Goal: Transaction & Acquisition: Download file/media

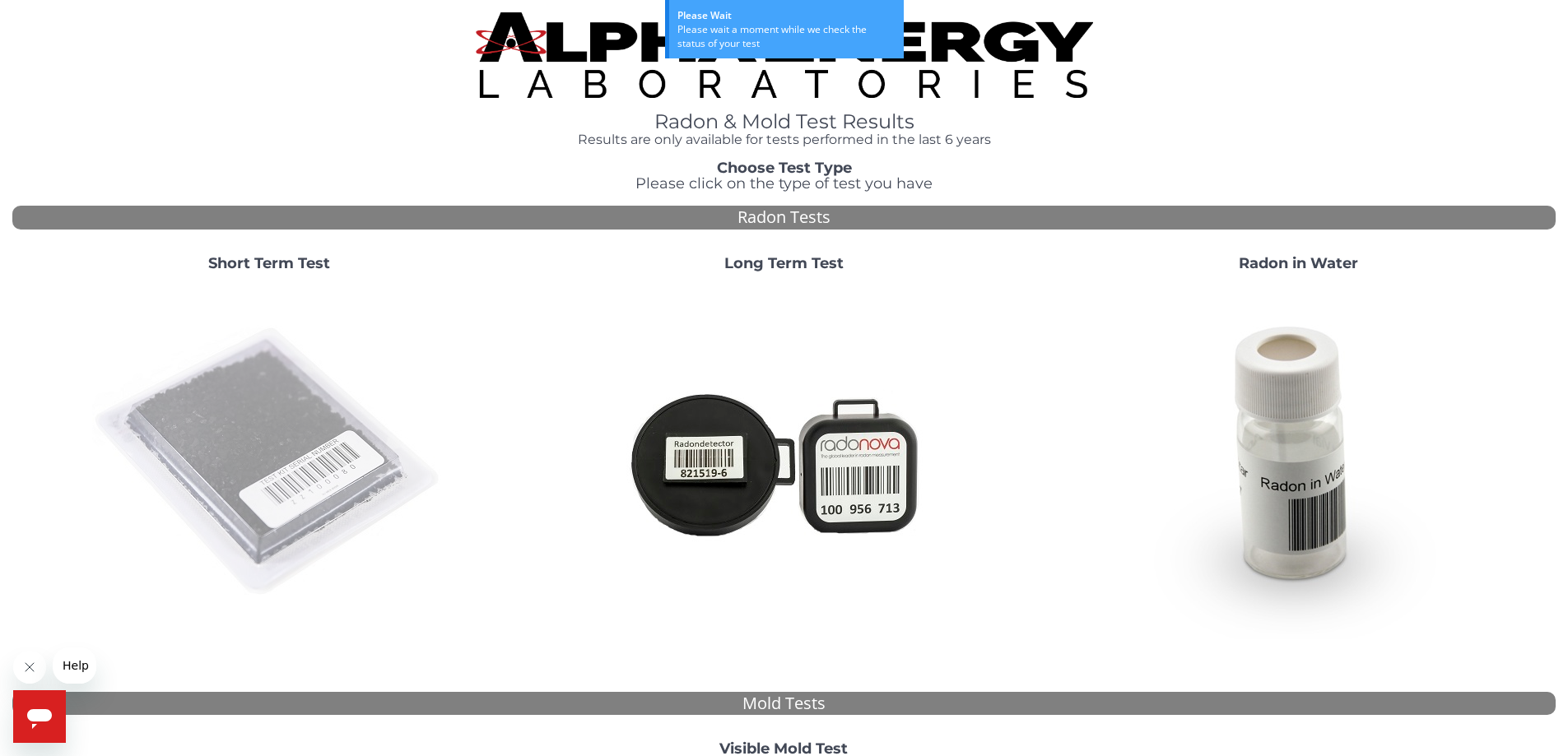
click at [257, 401] on img at bounding box center [269, 463] width 354 height 354
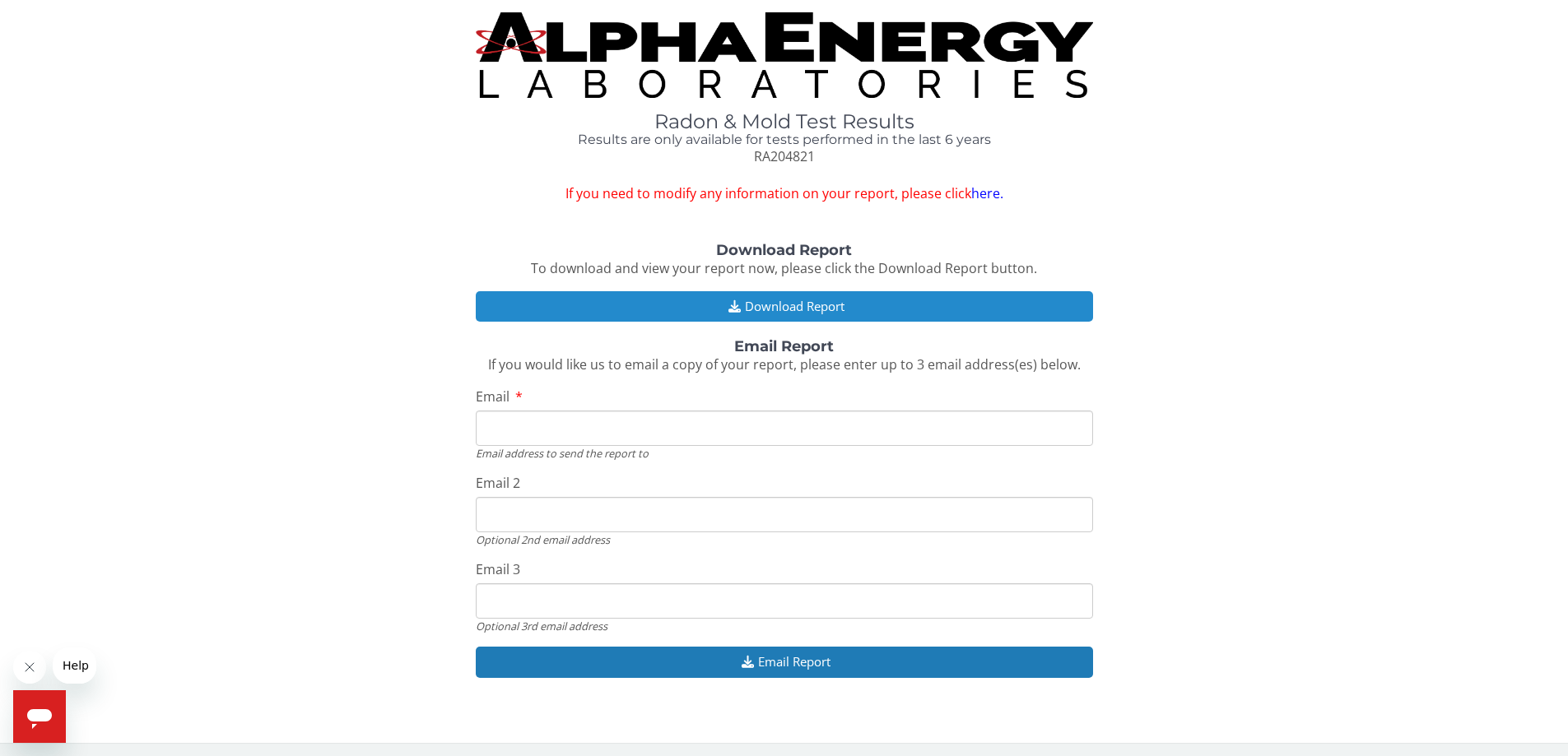
click at [805, 306] on button "Download Report" at bounding box center [784, 306] width 617 height 31
